Goal: Task Accomplishment & Management: Complete application form

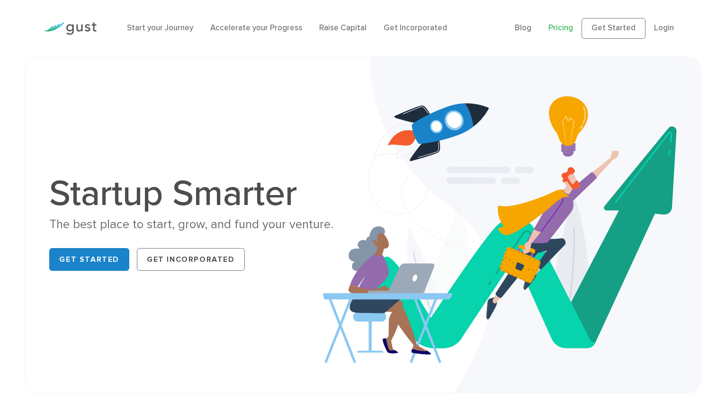
click at [565, 26] on link "Pricing" at bounding box center [560, 27] width 25 height 9
click at [343, 27] on link "Raise Capital" at bounding box center [342, 27] width 47 height 9
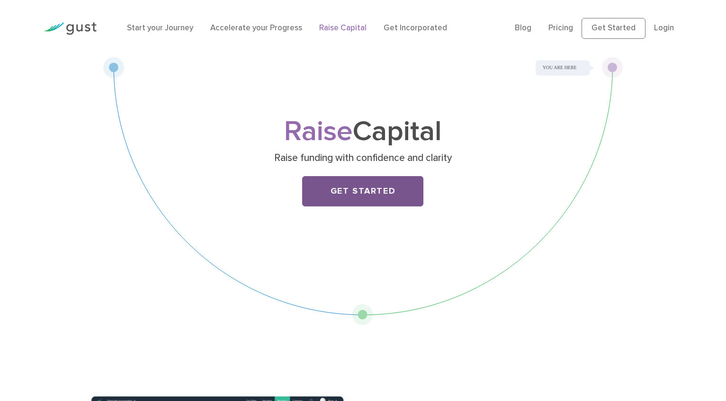
click at [366, 192] on link "Get Started" at bounding box center [362, 191] width 121 height 30
